Goal: Information Seeking & Learning: Find specific page/section

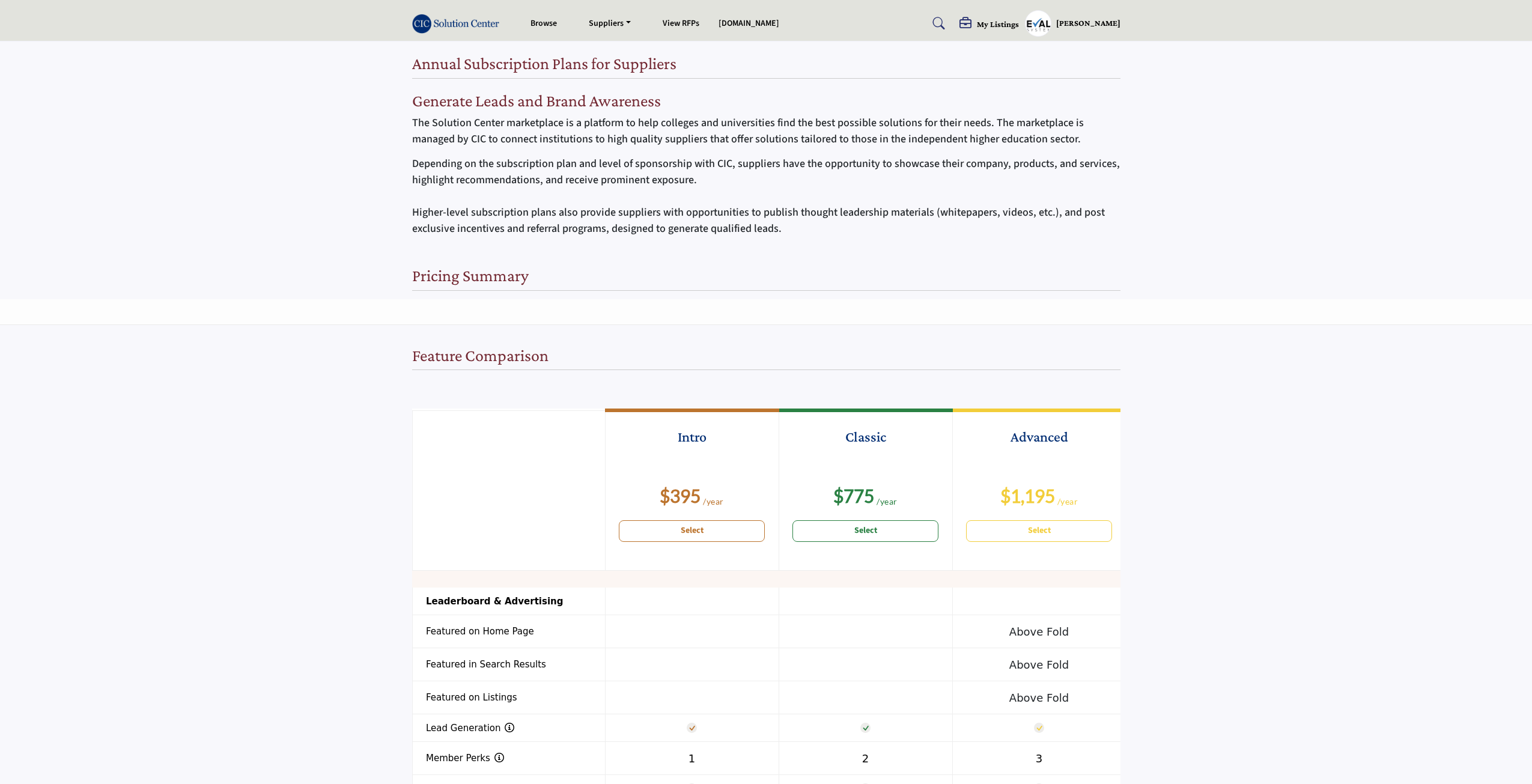
click at [1100, 27] on h5 "[PERSON_NAME]" at bounding box center [1088, 23] width 65 height 12
click at [1068, 197] on span "Sign Out" at bounding box center [1079, 198] width 34 height 14
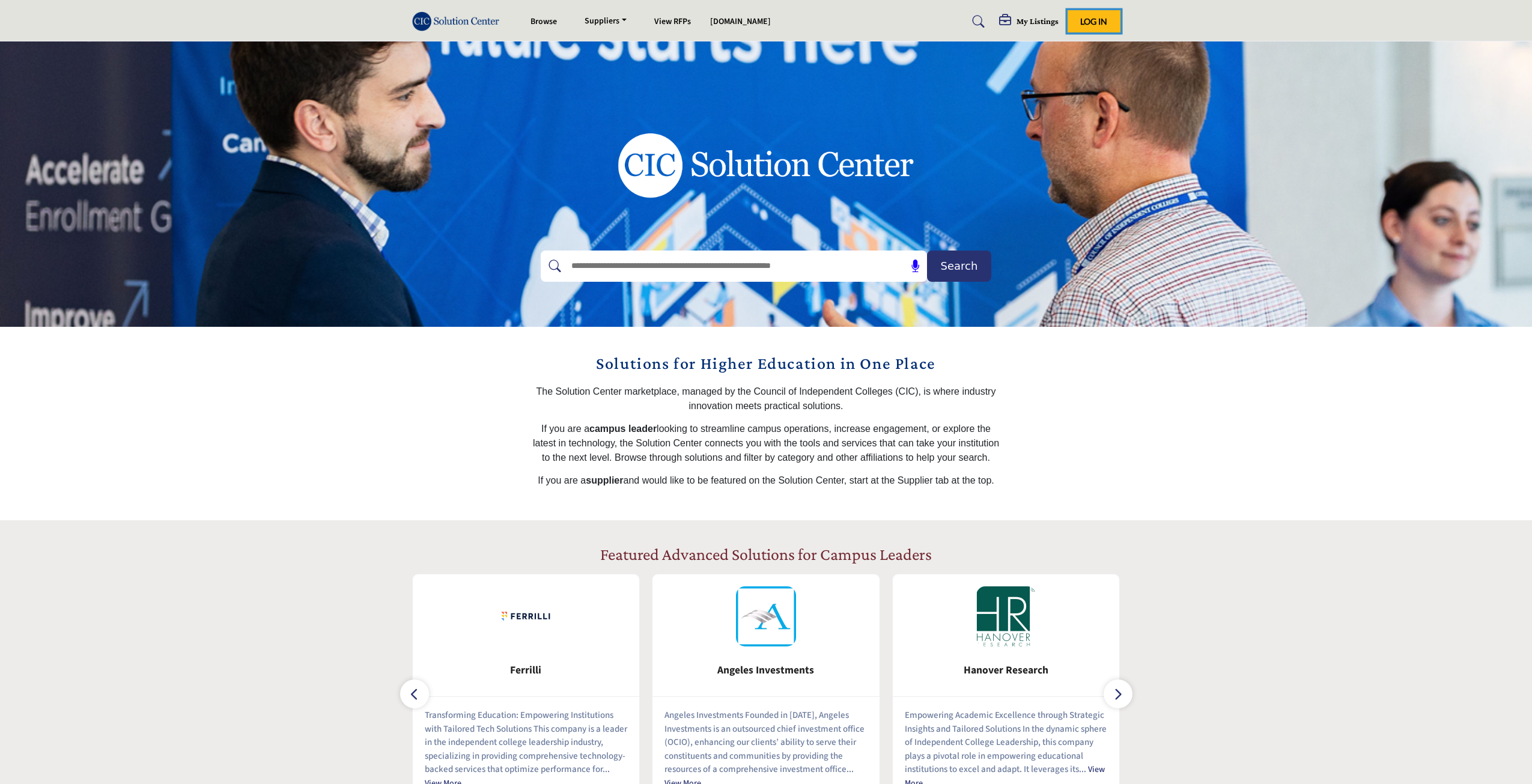
click at [1103, 27] on button "Log In" at bounding box center [1094, 22] width 53 height 23
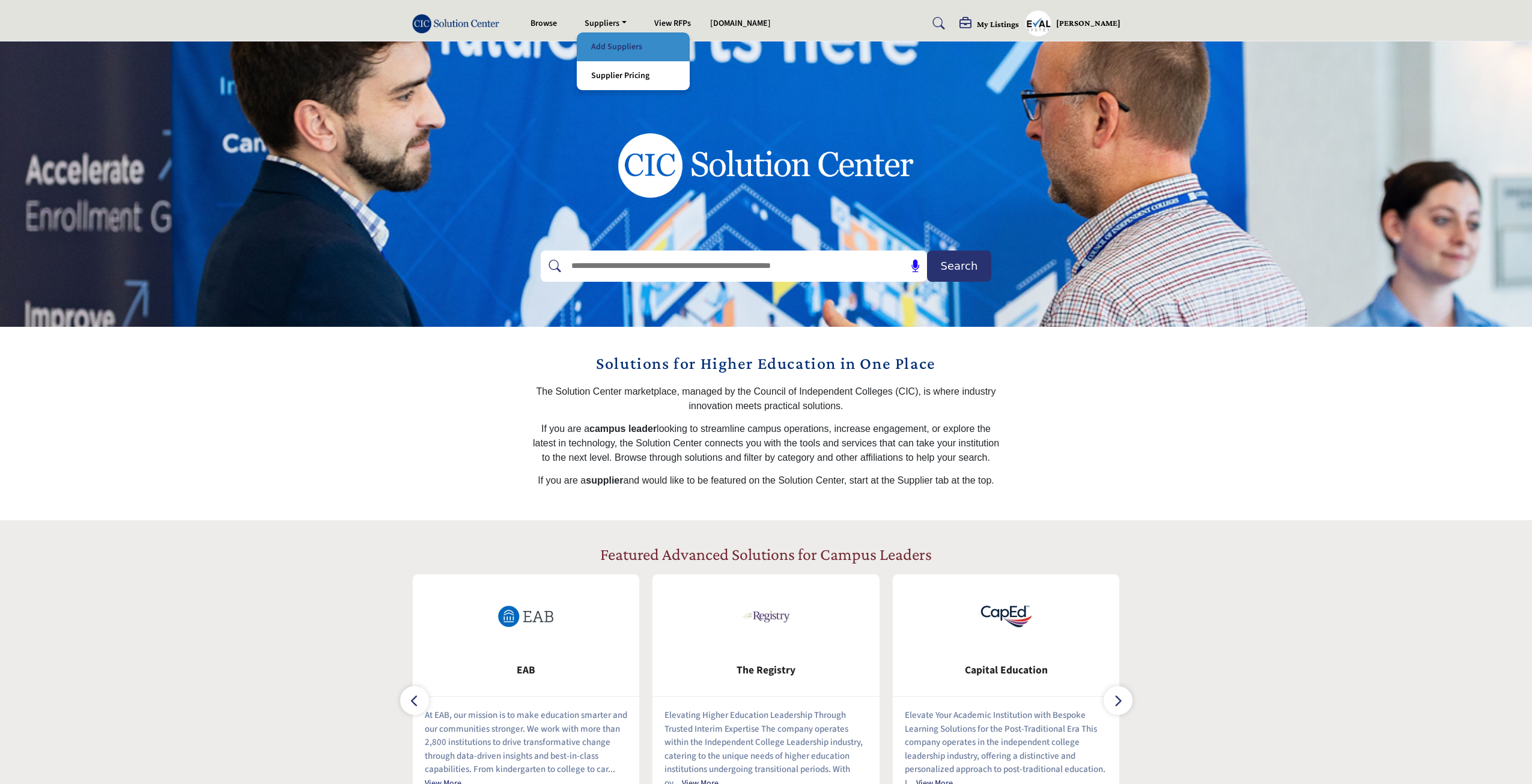
click at [616, 48] on link "Add Suppliers" at bounding box center [632, 47] width 101 height 17
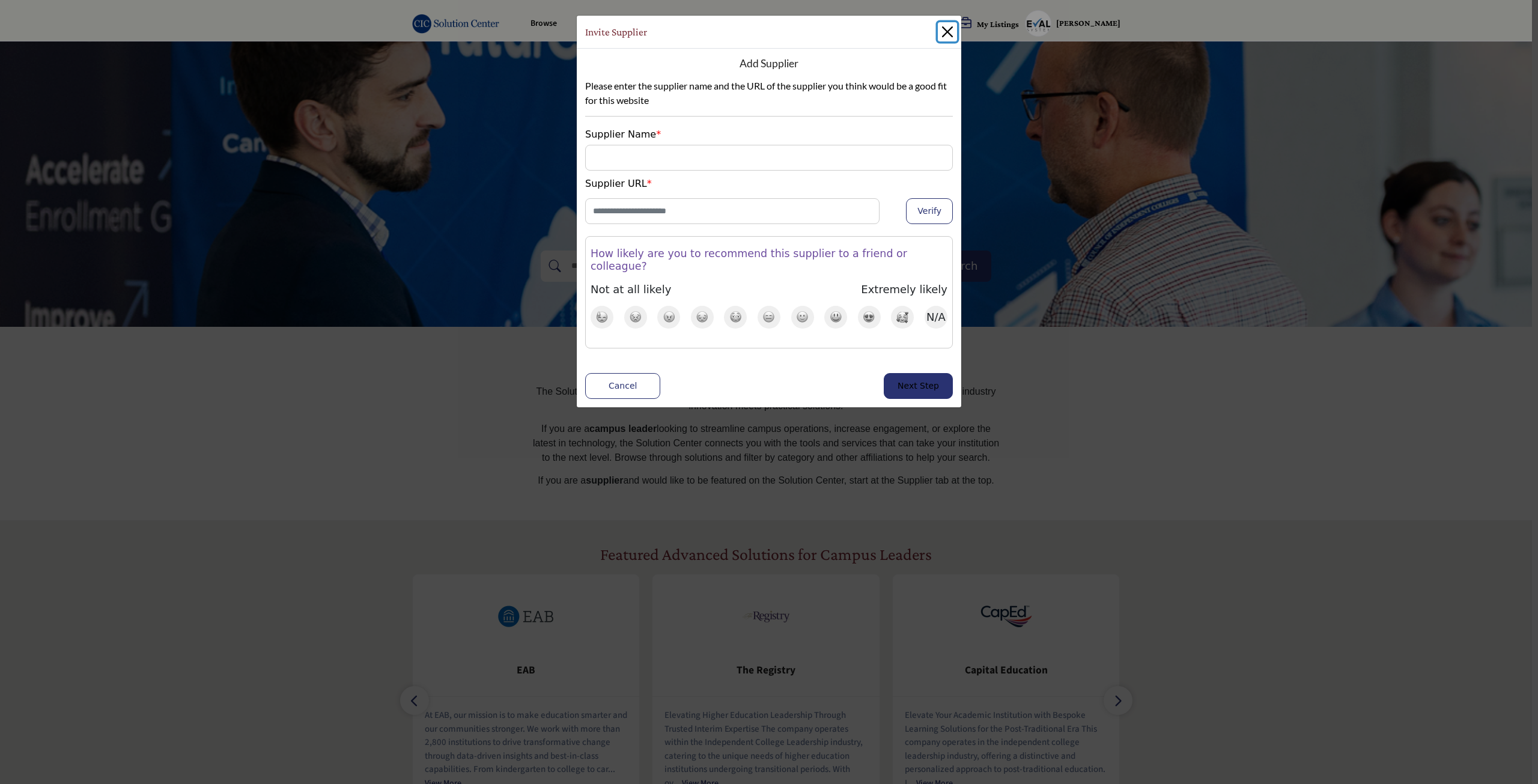
click at [947, 31] on button "Close" at bounding box center [947, 32] width 19 height 19
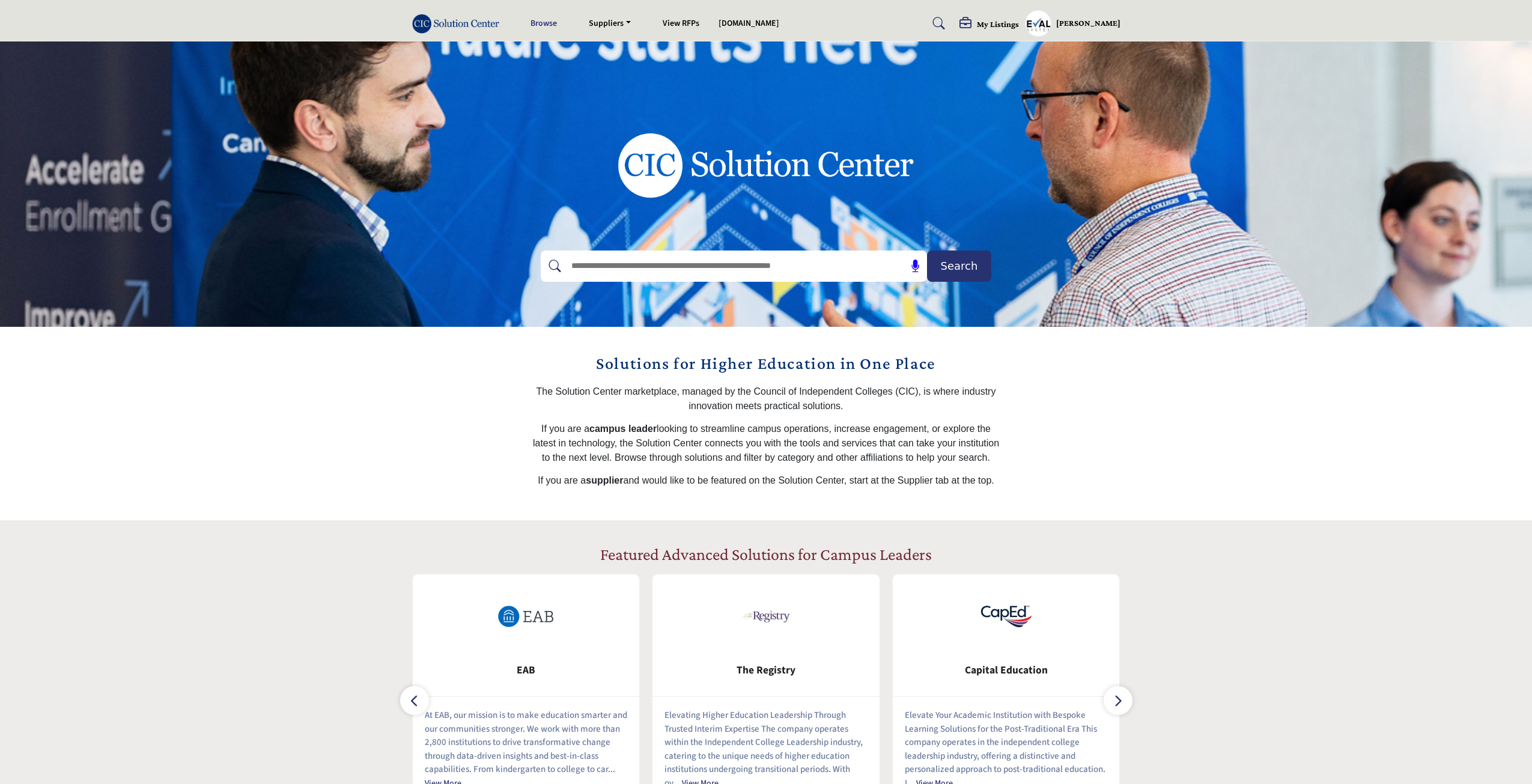
click at [552, 20] on link "Browse" at bounding box center [543, 23] width 27 height 12
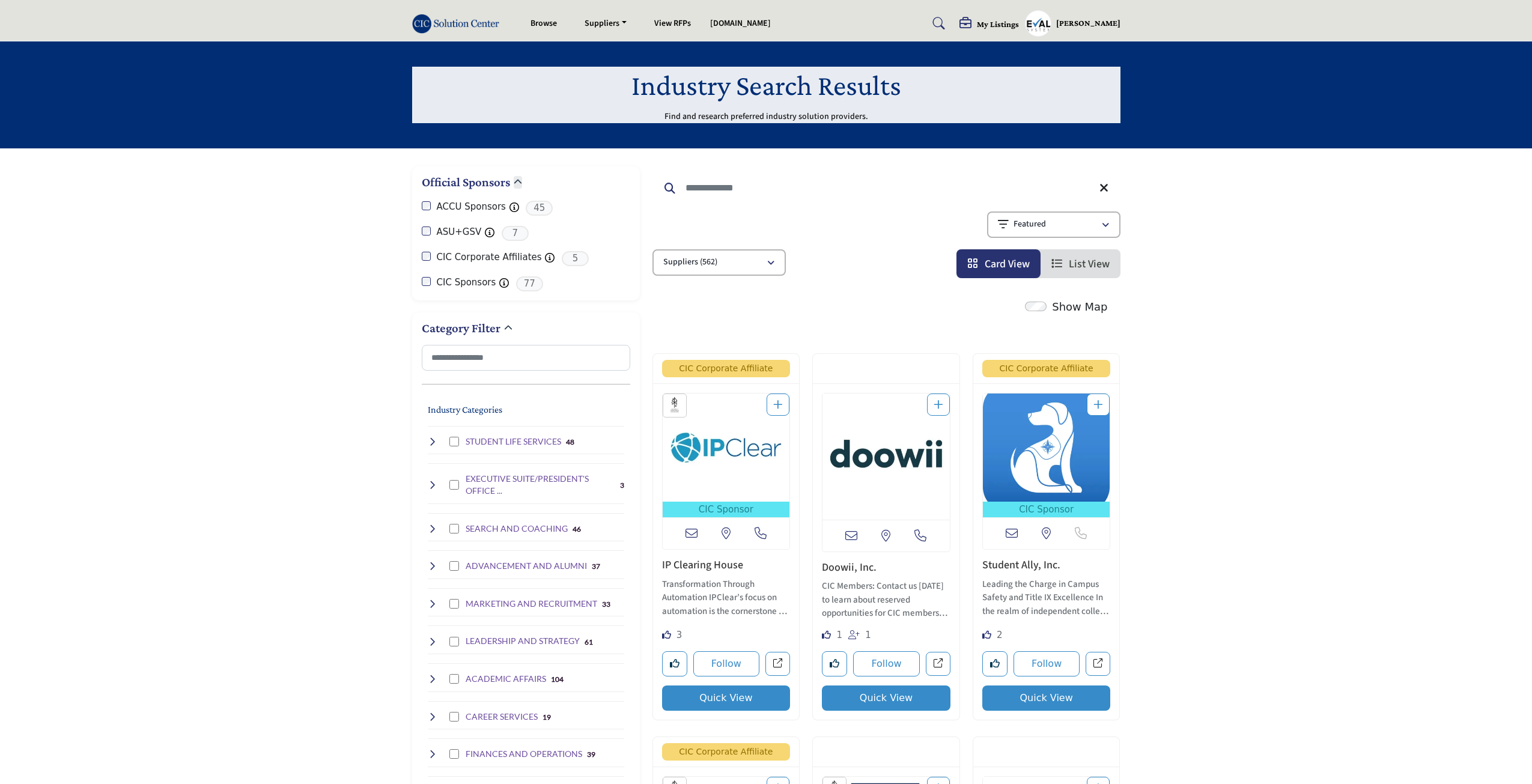
click at [708, 192] on input "Search Keyword" at bounding box center [887, 188] width 468 height 29
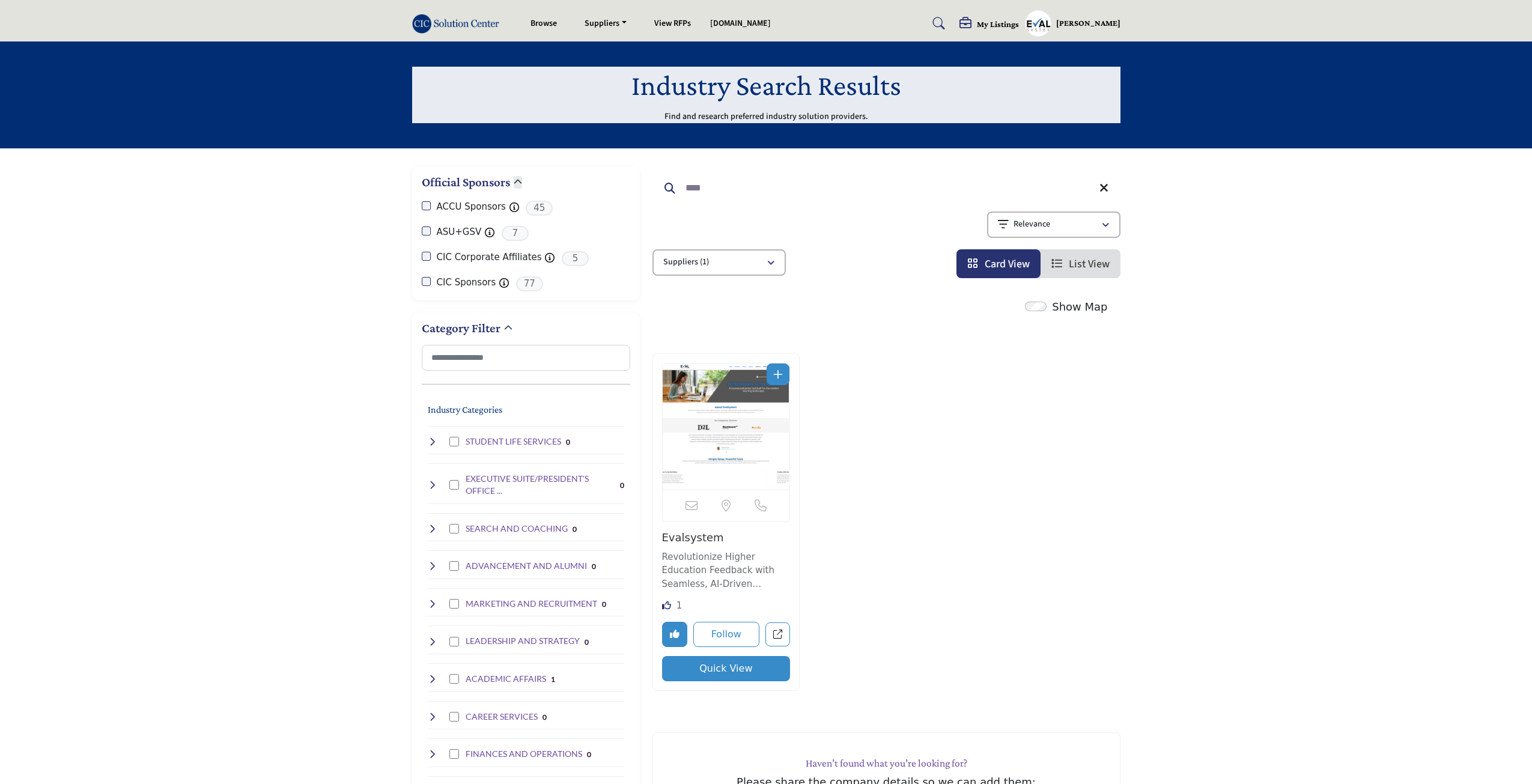
type input "****"
click at [731, 670] on button "Quick View" at bounding box center [726, 668] width 128 height 25
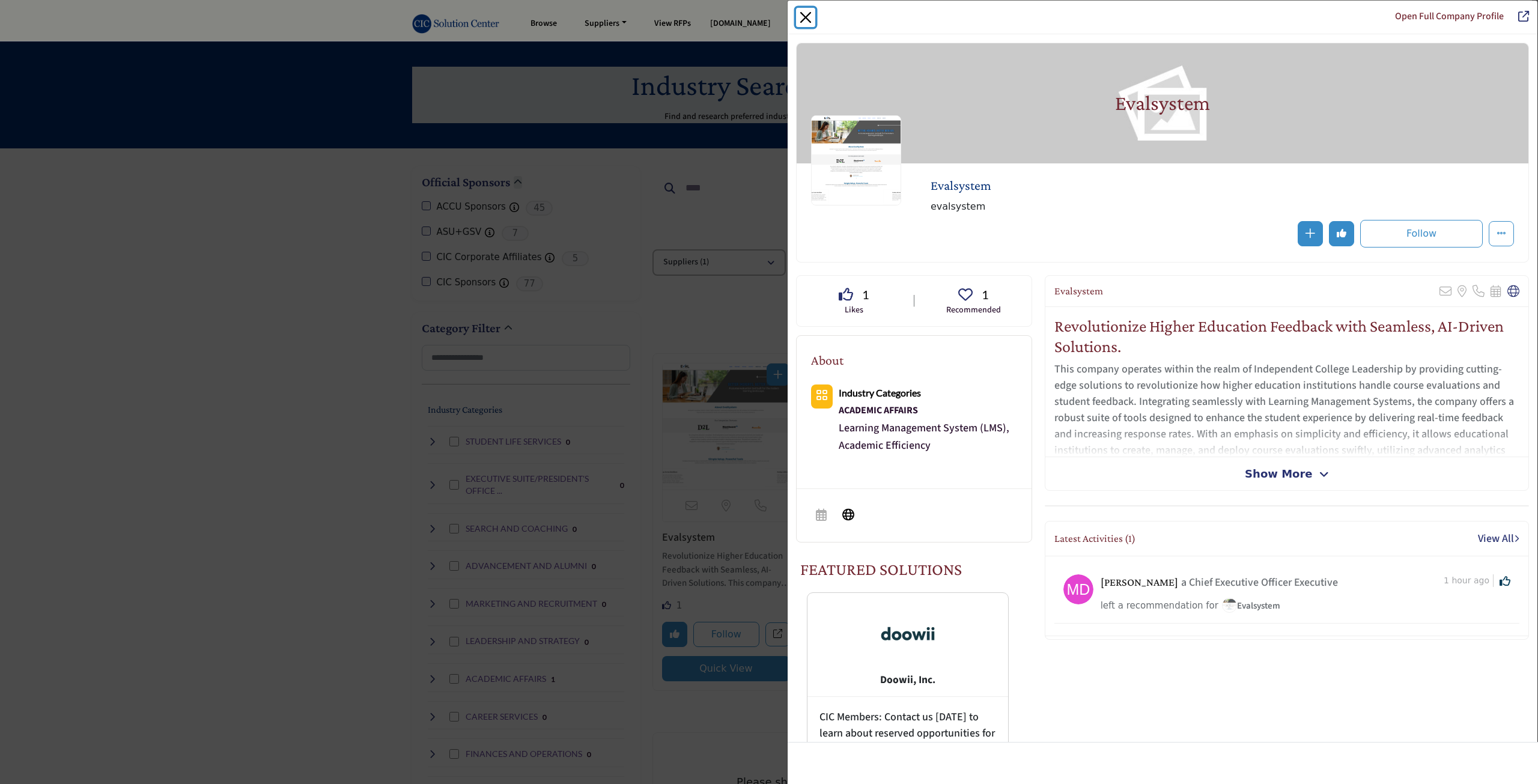
click at [811, 15] on button "Close" at bounding box center [806, 18] width 19 height 19
